Goal: Information Seeking & Learning: Learn about a topic

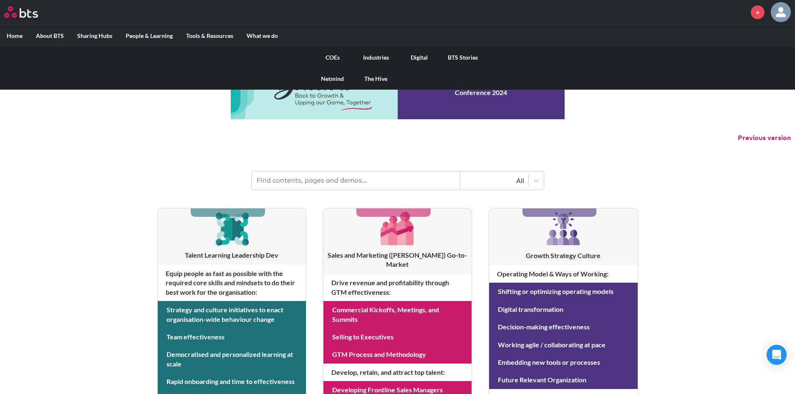
click at [364, 51] on link "Industries" at bounding box center [375, 58] width 43 height 22
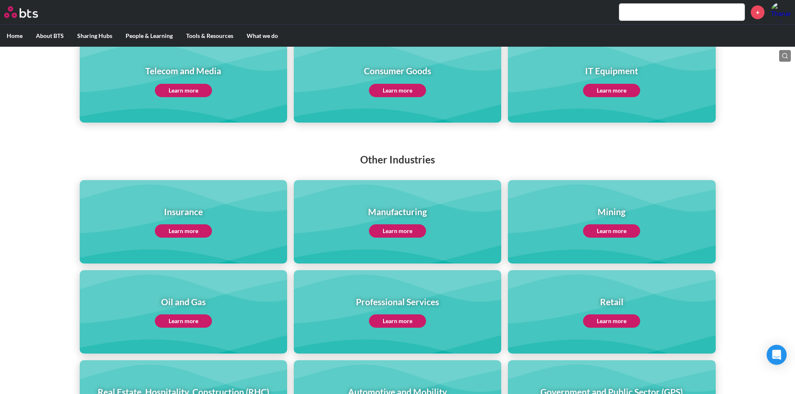
scroll to position [208, 0]
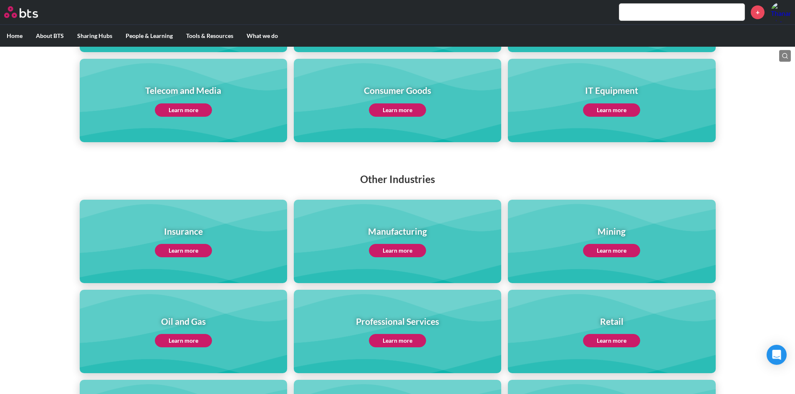
click at [385, 248] on link "Learn more" at bounding box center [397, 250] width 57 height 13
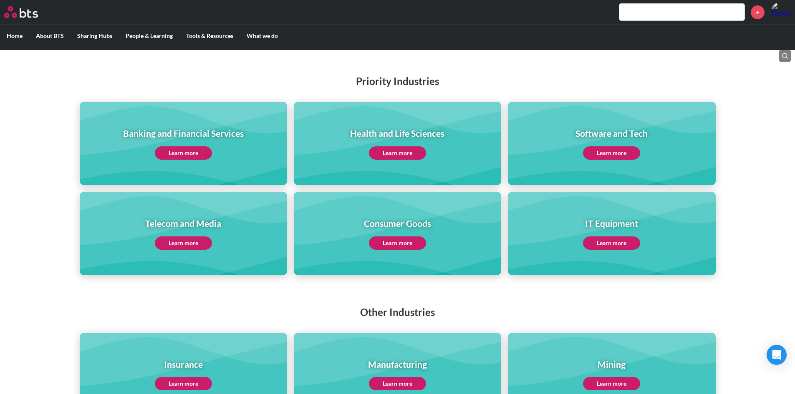
scroll to position [0, 0]
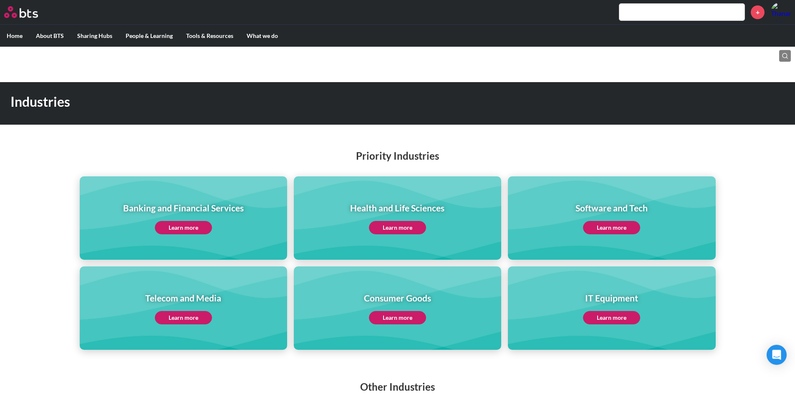
click at [625, 13] on input "text" at bounding box center [681, 12] width 125 height 17
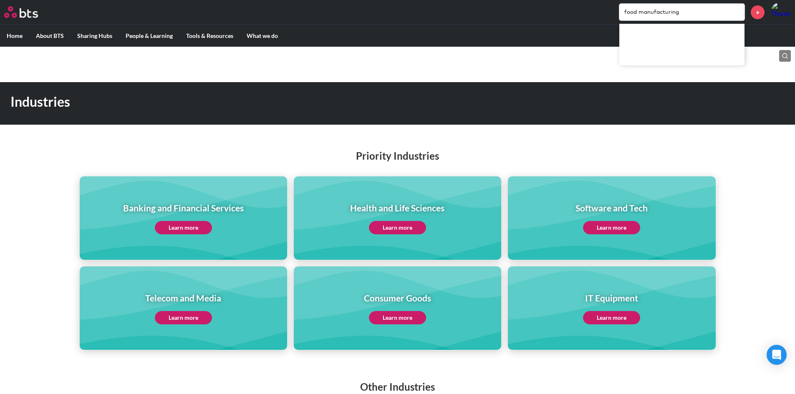
click at [694, 10] on input "food manufacturing" at bounding box center [681, 12] width 125 height 17
drag, startPoint x: 702, startPoint y: 5, endPoint x: 624, endPoint y: -4, distance: 78.1
drag, startPoint x: 689, startPoint y: 10, endPoint x: 564, endPoint y: 8, distance: 124.3
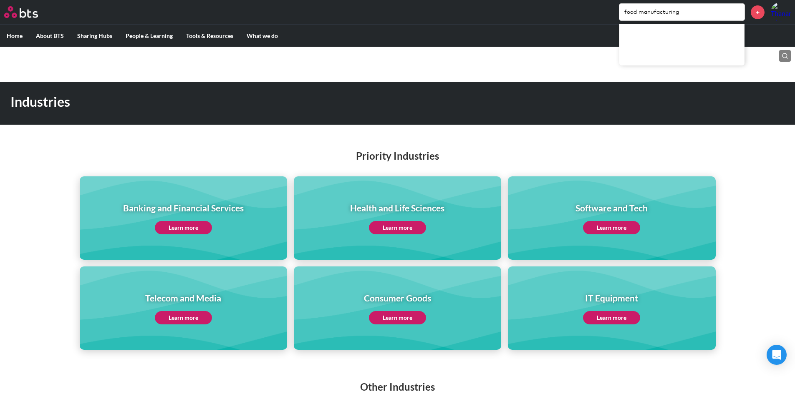
click at [564, 8] on div "food manufacturing +" at bounding box center [421, 12] width 737 height 20
type input "food"
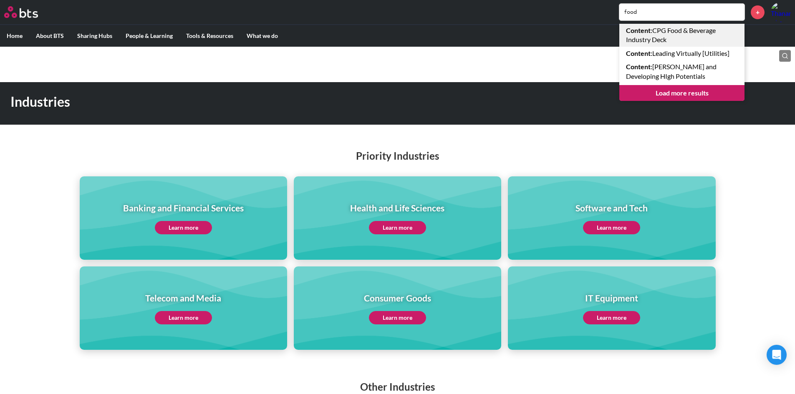
click at [681, 40] on link "Content : CPG Food & Beverage Industry Deck" at bounding box center [681, 35] width 125 height 23
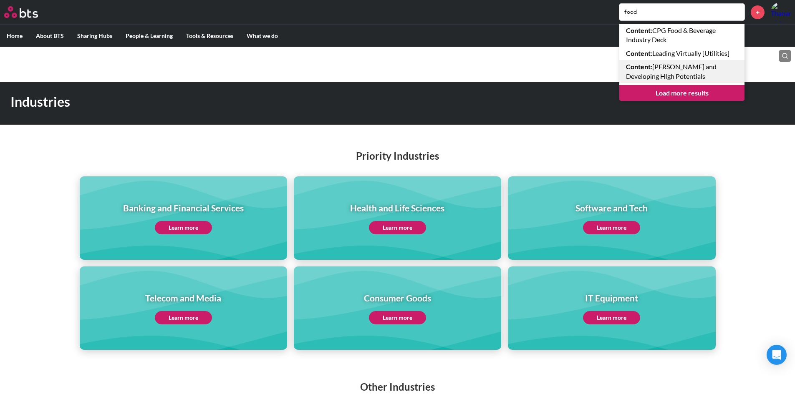
click at [682, 77] on link "Content : TOMRA Assessing and Developing HIgh Potentials" at bounding box center [681, 71] width 125 height 23
click at [683, 55] on link "Content : Leading Virtually [Utilities]" at bounding box center [681, 53] width 125 height 13
drag, startPoint x: 674, startPoint y: 14, endPoint x: 583, endPoint y: 14, distance: 91.3
click at [583, 14] on div "food Content : CPG Food & Beverage Industry Deck Content : Leading Virtually [U…" at bounding box center [421, 12] width 737 height 20
click at [674, 101] on link "Load more results" at bounding box center [681, 93] width 125 height 16
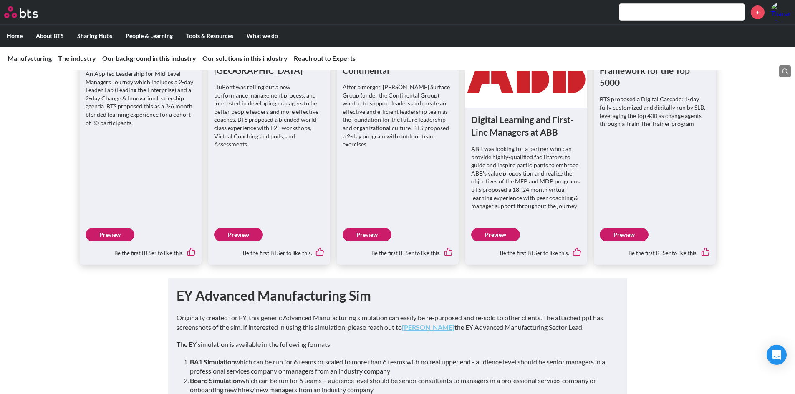
scroll to position [2586, 0]
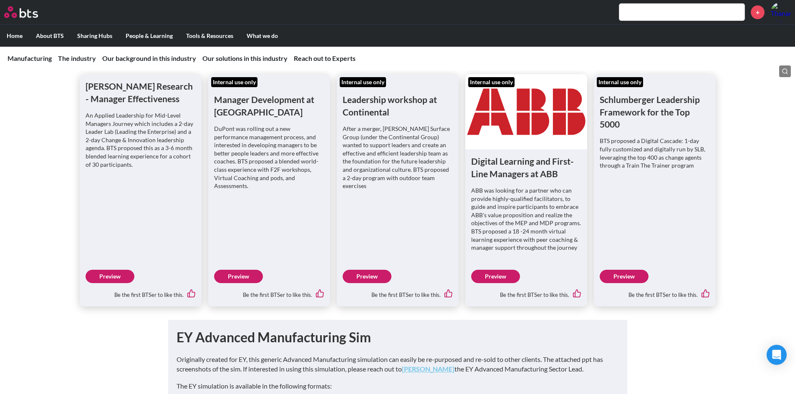
click at [637, 270] on link "Preview" at bounding box center [623, 276] width 49 height 13
click at [645, 17] on input "text" at bounding box center [681, 12] width 125 height 17
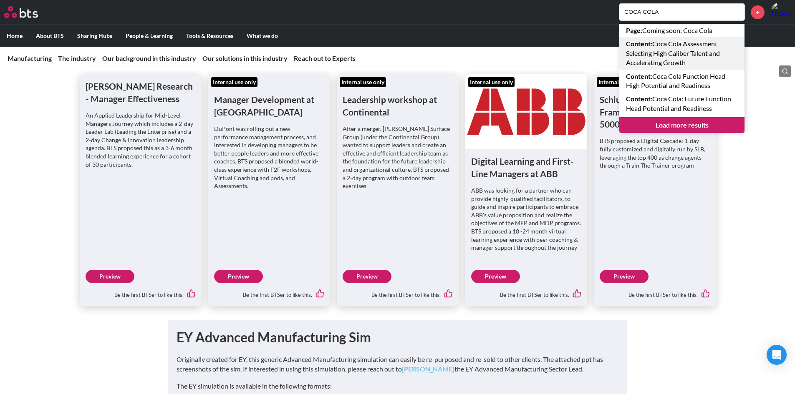
type input "COCA COLA"
click at [688, 43] on link "Content : Coca Cola Assessment Selecting High Caliber Talent and Accelerating G…" at bounding box center [681, 53] width 125 height 32
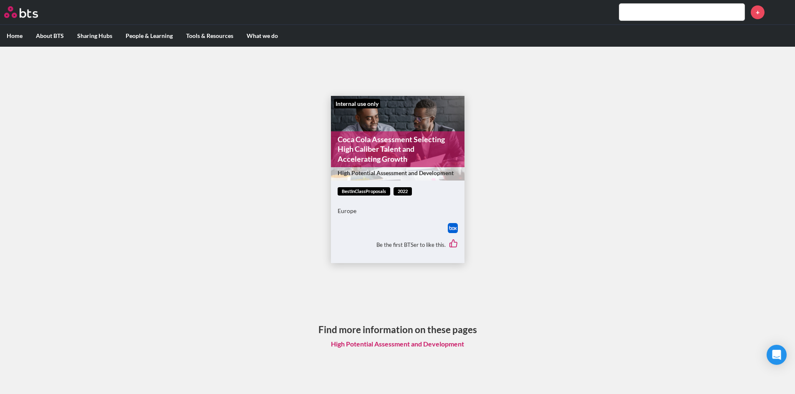
scroll to position [5, 0]
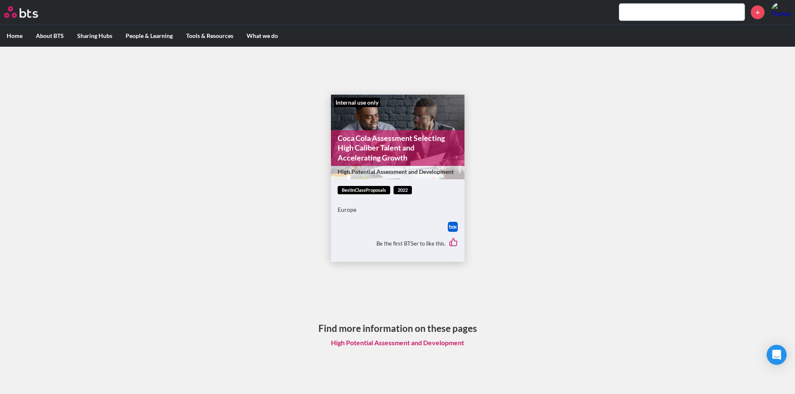
click at [451, 225] on img at bounding box center [453, 227] width 10 height 10
click at [575, 130] on main "Internal use only Coca Cola Assessment Selecting High Caliber Talent and Accele…" at bounding box center [397, 218] width 795 height 352
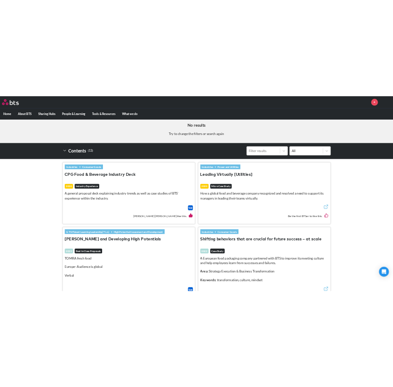
scroll to position [182, 0]
